Goal: Subscribe to service/newsletter

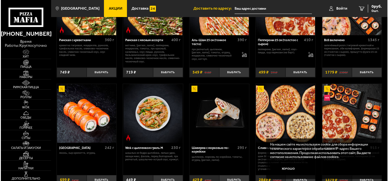
scroll to position [133, 0]
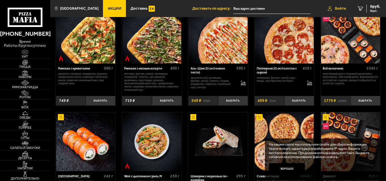
click at [327, 29] on img at bounding box center [350, 34] width 59 height 59
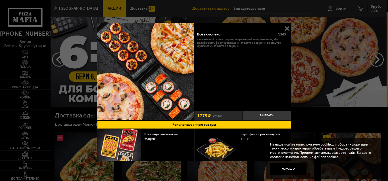
scroll to position [105, 43]
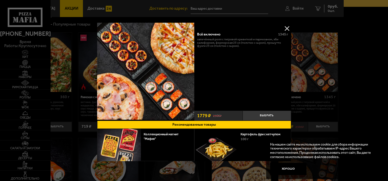
click at [174, 81] on img at bounding box center [145, 71] width 97 height 97
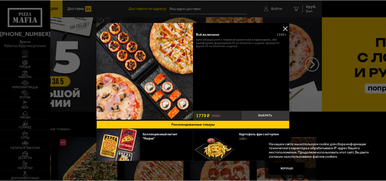
scroll to position [122, 122]
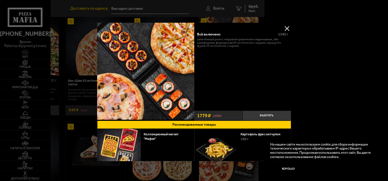
click at [155, 7] on div at bounding box center [194, 90] width 388 height 181
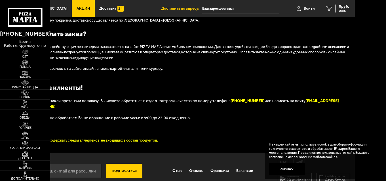
scroll to position [550, 31]
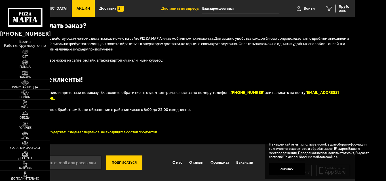
click at [123, 164] on button "Подписаться" at bounding box center [124, 163] width 36 height 14
